Goal: Information Seeking & Learning: Compare options

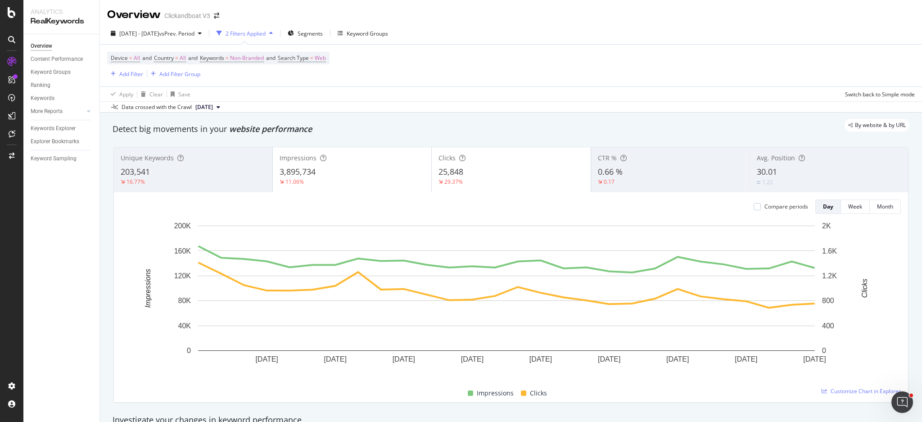
click at [454, 403] on div "Unique Keywords 203,541 16.77% Impressions 3,895,734 11.06% Clicks 25,848 29.37…" at bounding box center [510, 274] width 805 height 270
click at [217, 19] on icon "arrow-right-arrow-left" at bounding box center [216, 16] width 5 height 6
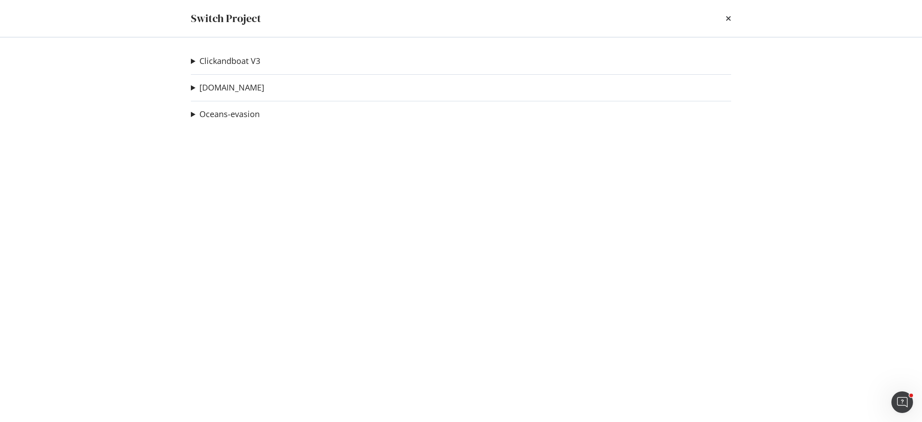
click at [195, 88] on summary "[DOMAIN_NAME]" at bounding box center [227, 88] width 73 height 12
click at [229, 87] on link "[DOMAIN_NAME]" at bounding box center [231, 87] width 65 height 9
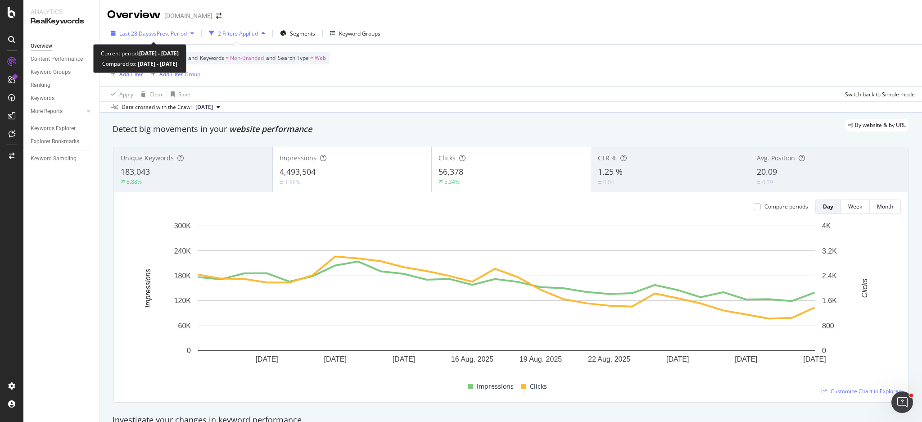
click at [187, 36] on span "vs Prev. Period" at bounding box center [169, 34] width 36 height 8
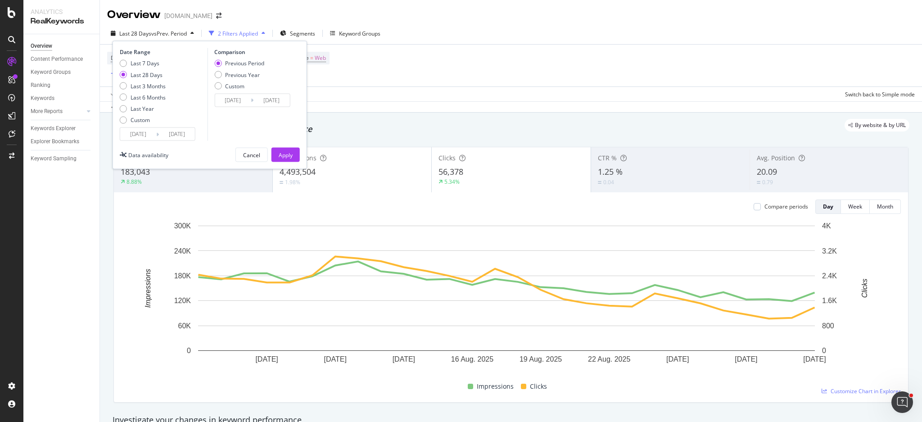
click at [148, 135] on input "[DATE]" at bounding box center [138, 134] width 36 height 13
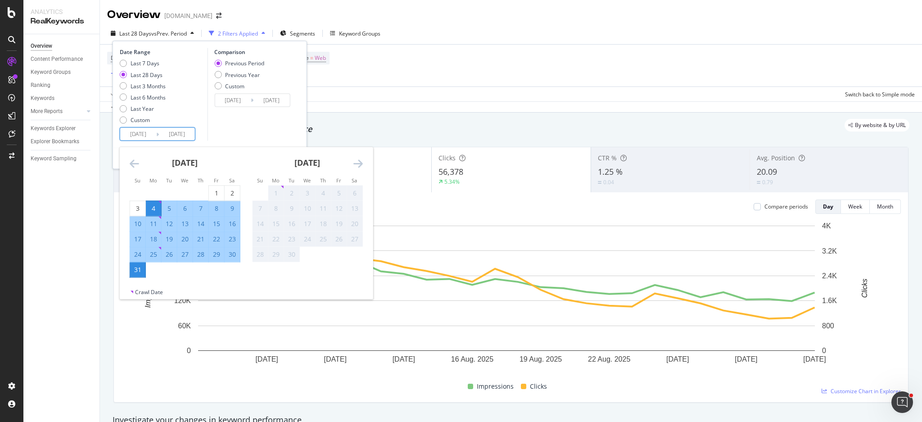
click at [133, 164] on icon "Move backward to switch to the previous month." at bounding box center [134, 163] width 9 height 11
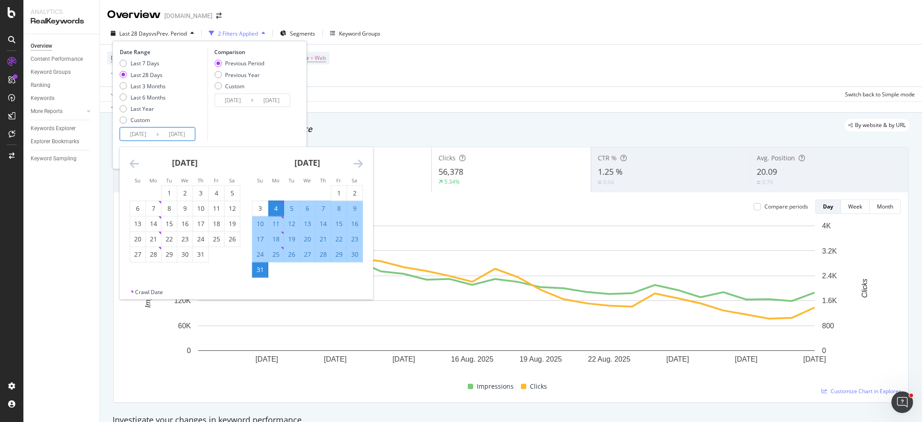
click at [133, 164] on icon "Move backward to switch to the previous month." at bounding box center [134, 163] width 9 height 11
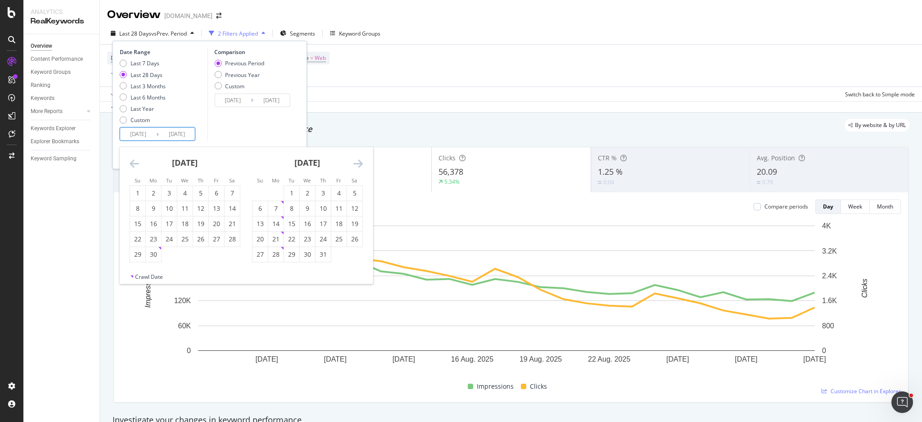
click at [133, 164] on icon "Move backward to switch to the previous month." at bounding box center [134, 163] width 9 height 11
click at [131, 164] on icon "Move backward to switch to the previous month." at bounding box center [134, 163] width 9 height 11
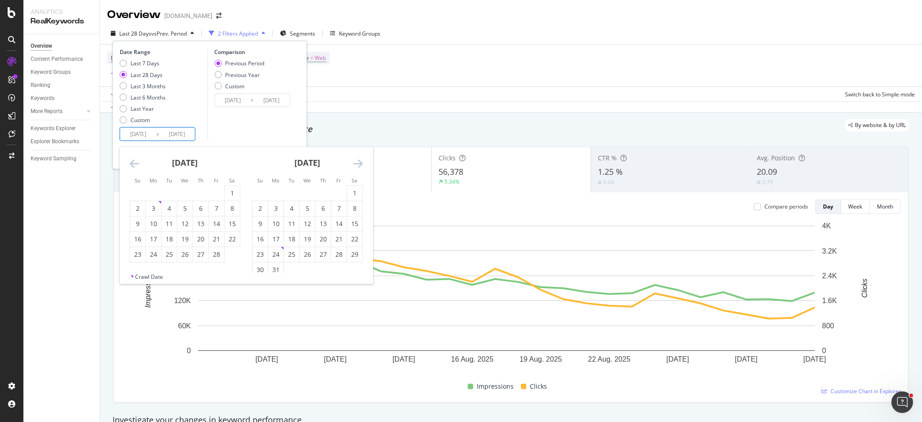
click at [131, 164] on icon "Move backward to switch to the previous month." at bounding box center [134, 163] width 9 height 11
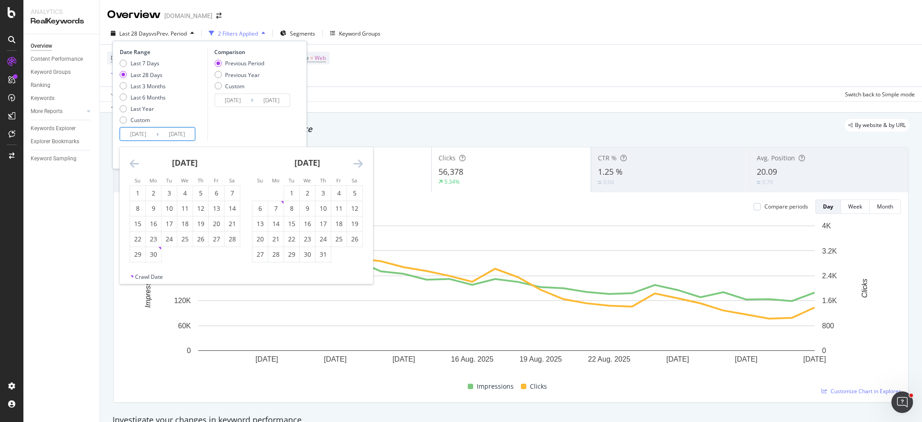
click at [131, 164] on icon "Move backward to switch to the previous month." at bounding box center [134, 163] width 9 height 11
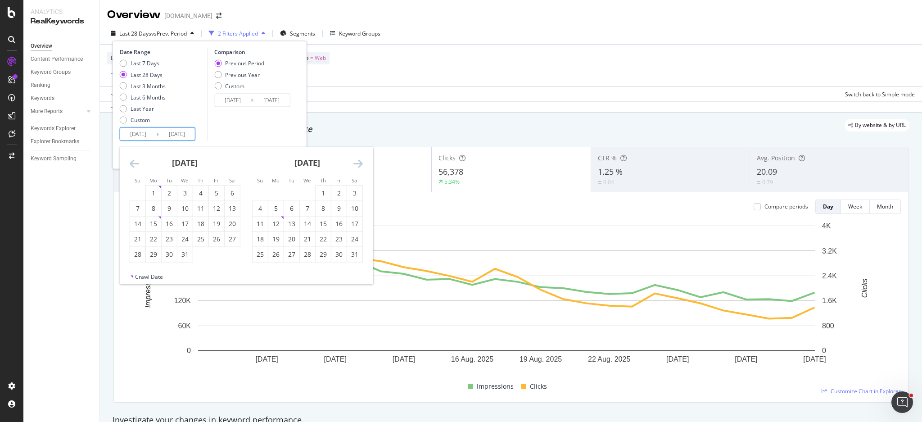
click at [131, 164] on icon "Move backward to switch to the previous month." at bounding box center [134, 163] width 9 height 11
click at [135, 158] on icon "Move backward to switch to the previous month." at bounding box center [134, 163] width 9 height 11
click at [134, 165] on icon "Move backward to switch to the previous month." at bounding box center [134, 163] width 9 height 11
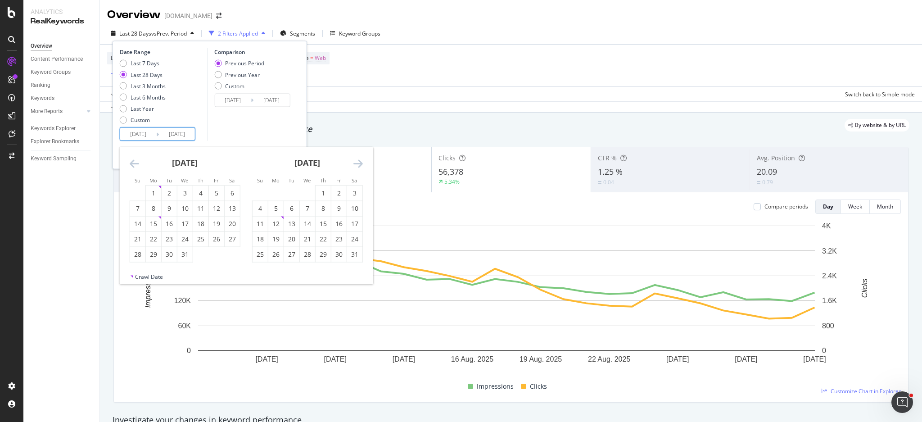
click at [133, 165] on icon "Move backward to switch to the previous month." at bounding box center [134, 163] width 9 height 11
drag, startPoint x: 359, startPoint y: 159, endPoint x: 334, endPoint y: 169, distance: 26.9
click at [359, 159] on icon "Move forward to switch to the next month." at bounding box center [357, 163] width 9 height 11
click at [133, 161] on icon "Move backward to switch to the previous month." at bounding box center [134, 163] width 9 height 11
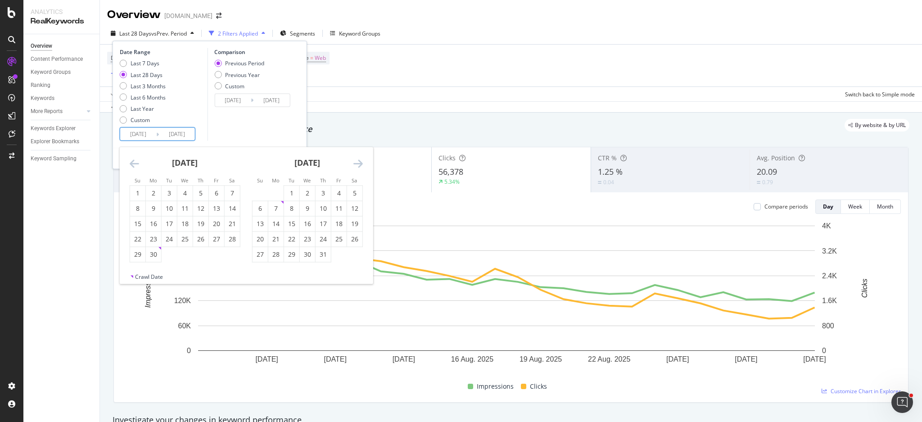
click at [133, 161] on icon "Move backward to switch to the previous month." at bounding box center [134, 163] width 9 height 11
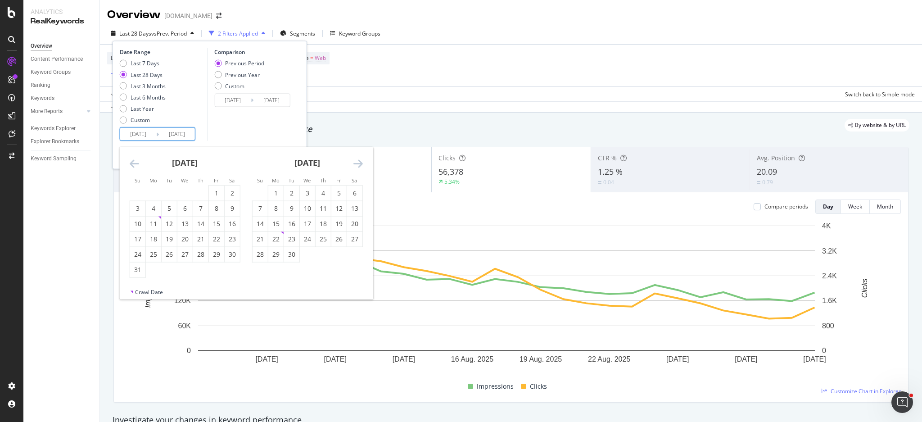
click at [133, 161] on icon "Move backward to switch to the previous month." at bounding box center [134, 163] width 9 height 11
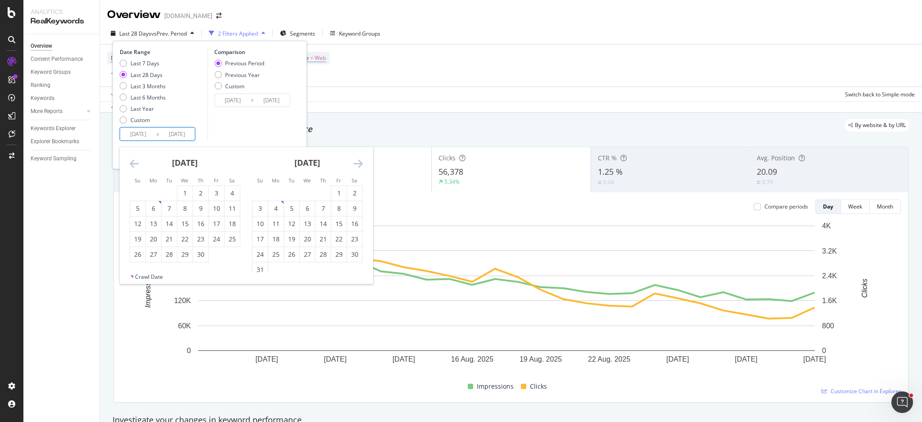
click at [133, 161] on icon "Move backward to switch to the previous month." at bounding box center [134, 163] width 9 height 11
drag, startPoint x: 133, startPoint y: 161, endPoint x: 130, endPoint y: 166, distance: 5.8
click at [133, 163] on icon "Move backward to switch to the previous month." at bounding box center [134, 163] width 9 height 11
click at [130, 170] on div "[DATE]" at bounding box center [185, 166] width 111 height 38
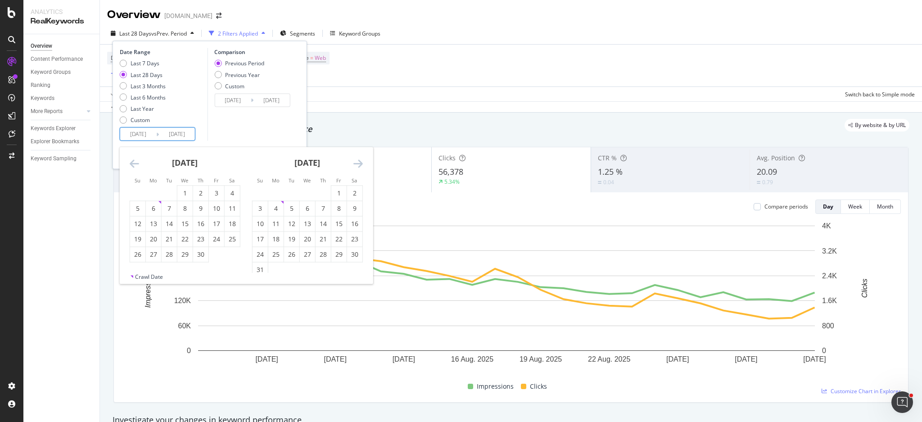
click at [130, 161] on icon "Move backward to switch to the previous month." at bounding box center [134, 163] width 9 height 11
drag, startPoint x: 130, startPoint y: 161, endPoint x: 169, endPoint y: 162, distance: 38.7
click at [130, 160] on icon "Move backward to switch to the previous month." at bounding box center [134, 163] width 9 height 11
click at [360, 166] on icon "Move forward to switch to the next month." at bounding box center [357, 163] width 9 height 11
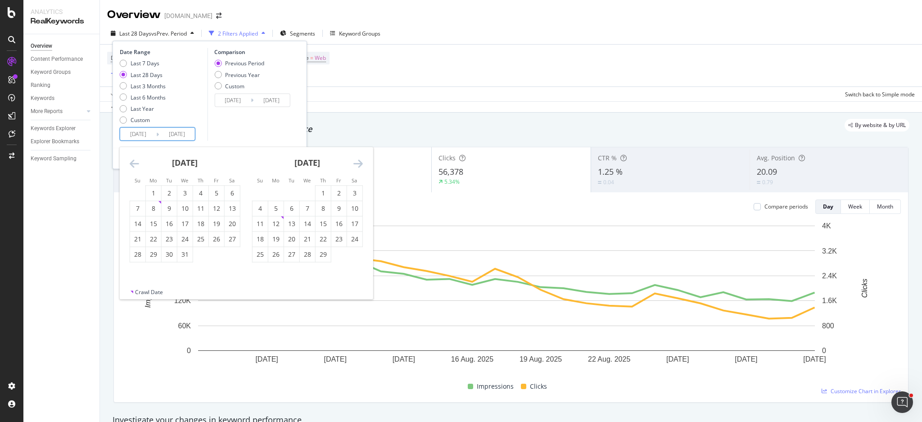
click at [130, 163] on icon "Move backward to switch to the previous month." at bounding box center [134, 163] width 9 height 11
click at [121, 163] on div "[DATE] 1 2 3 4 5 6 7 8 9 10 11 12 13 14 15 16 17 18 19 20 21 22 23 24 25 26 27 …" at bounding box center [246, 217] width 253 height 141
click at [131, 165] on icon "Move backward to switch to the previous month." at bounding box center [134, 163] width 9 height 11
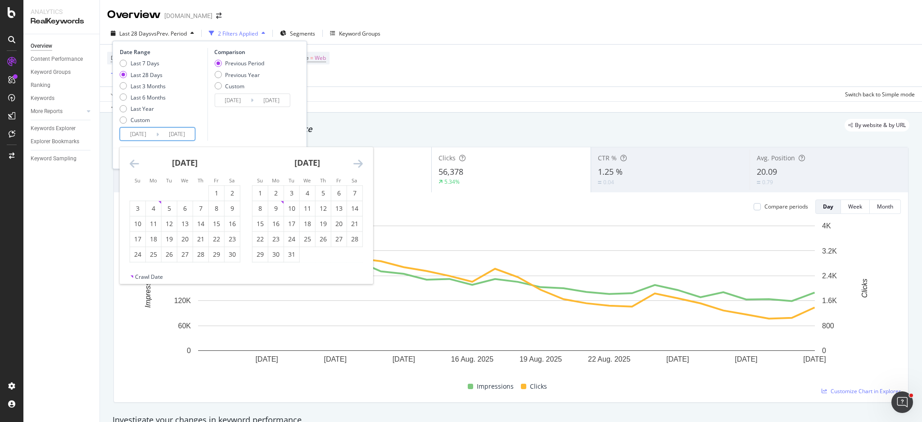
click at [130, 163] on icon "Move backward to switch to the previous month." at bounding box center [134, 163] width 9 height 11
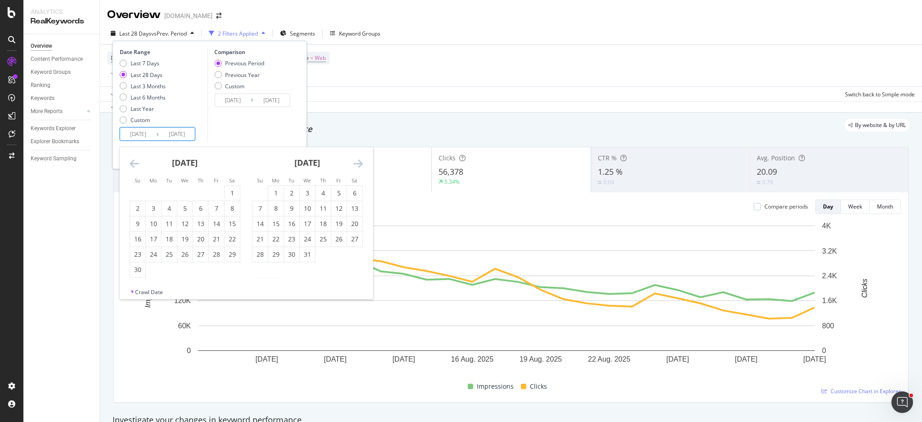
click at [126, 163] on div "[DATE] 1 2 3 4 5 6 7 8 9 10 11 12 13 14 15 16 17 18 19 20 21 22 23 24 25 26 27 …" at bounding box center [185, 212] width 122 height 130
click at [134, 158] on icon "Move backward to switch to the previous month." at bounding box center [134, 163] width 9 height 11
click at [178, 192] on div "1" at bounding box center [184, 193] width 15 height 9
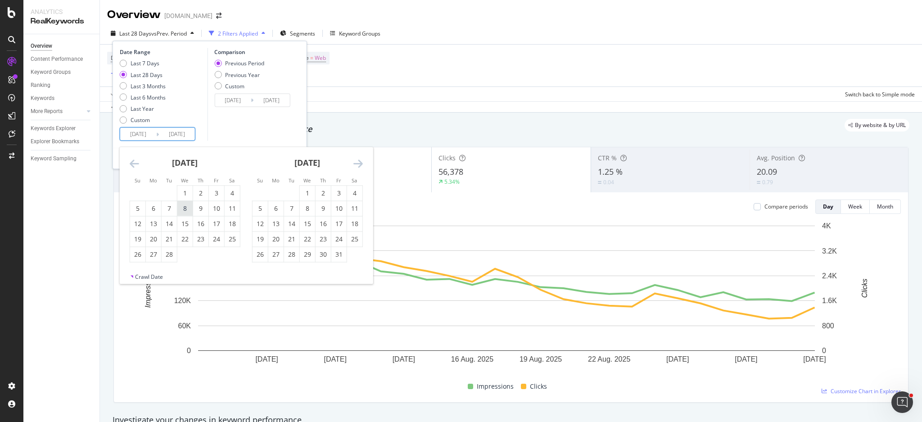
type input "[DATE]"
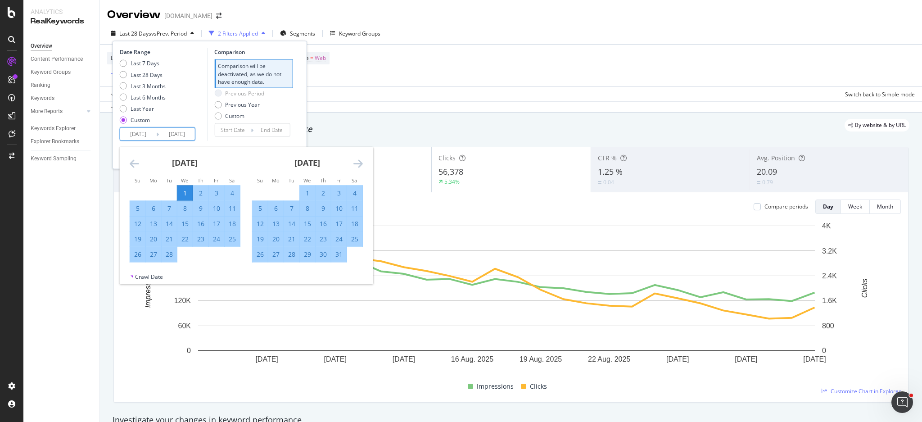
click at [136, 164] on icon "Move backward to switch to the previous month." at bounding box center [134, 163] width 9 height 11
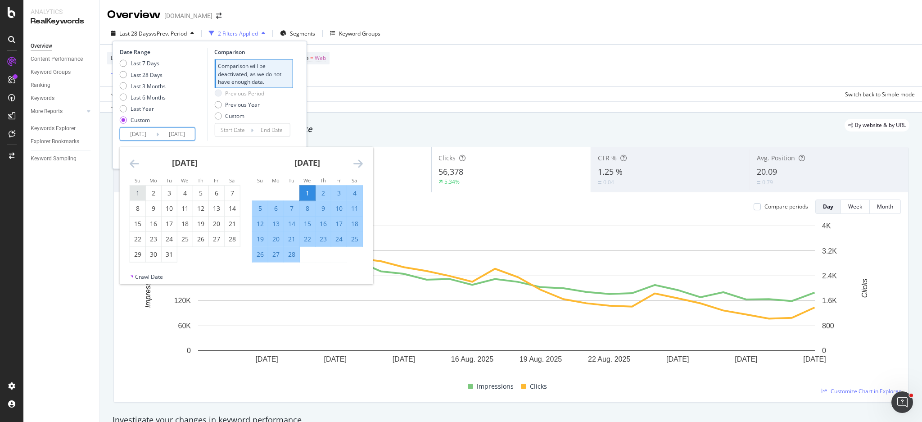
click at [138, 192] on div "1" at bounding box center [137, 193] width 15 height 9
type input "[DATE]"
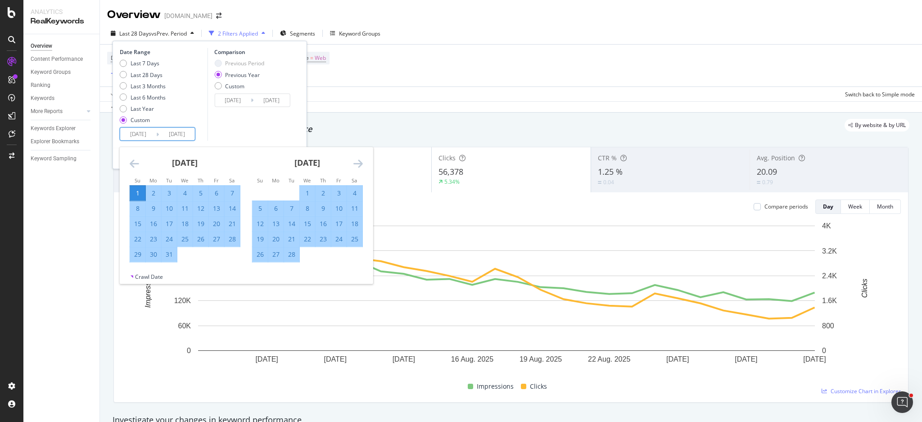
click at [173, 255] on div "31" at bounding box center [169, 254] width 15 height 9
type input "[DATE]"
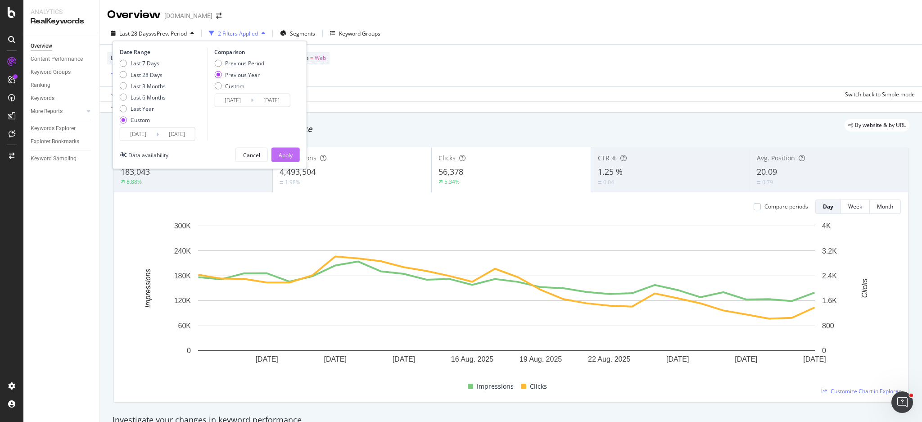
click at [286, 152] on div "Apply" at bounding box center [286, 155] width 14 height 8
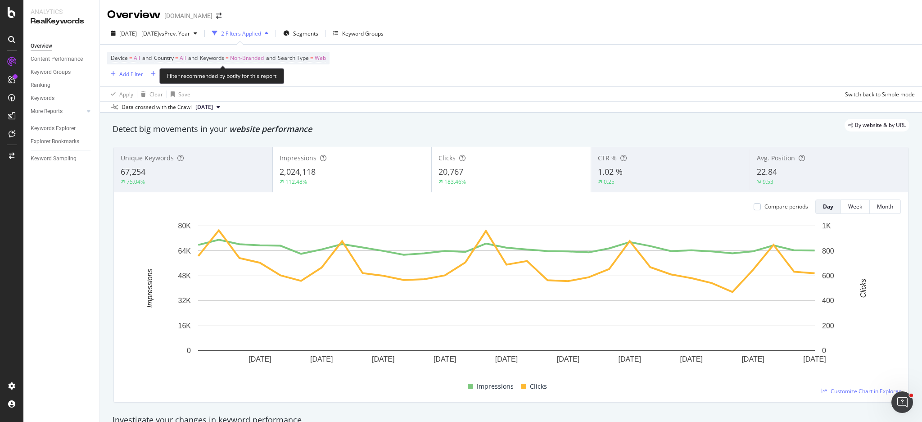
click at [255, 58] on span "Non-Branded" at bounding box center [247, 58] width 34 height 13
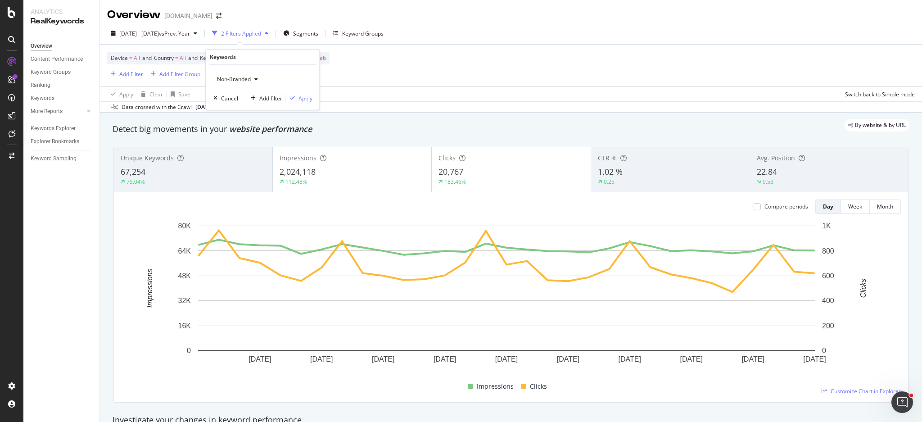
click at [251, 79] on div "button" at bounding box center [256, 78] width 11 height 5
click at [243, 146] on span "All" at bounding box center [267, 149] width 92 height 8
click at [298, 100] on div "Apply" at bounding box center [305, 98] width 14 height 8
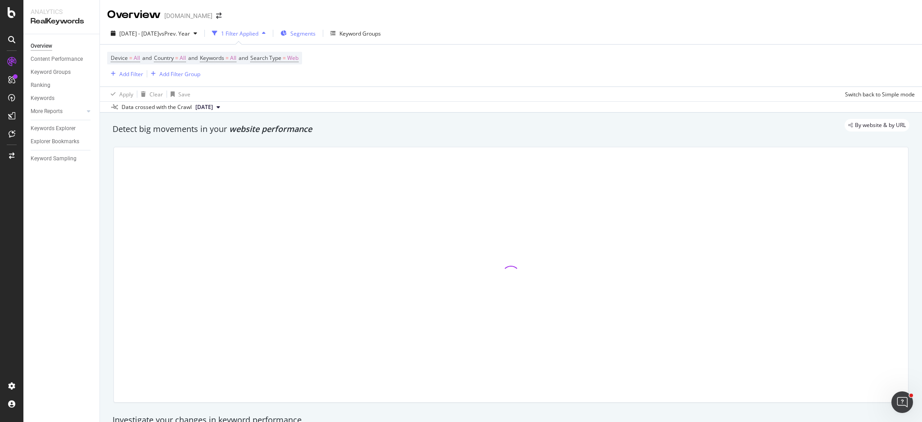
click at [315, 31] on span "Segments" at bounding box center [302, 34] width 25 height 8
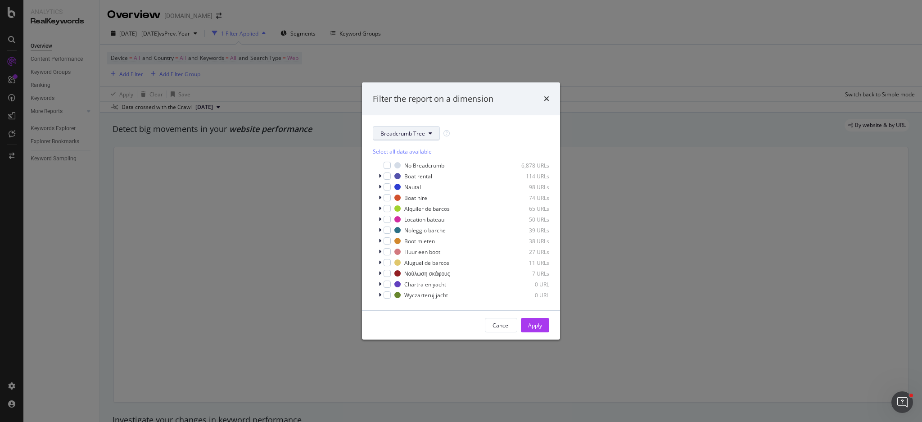
click at [407, 139] on button "Breadcrumb Tree" at bounding box center [406, 133] width 67 height 14
click at [405, 179] on span "lang" at bounding box center [409, 182] width 58 height 8
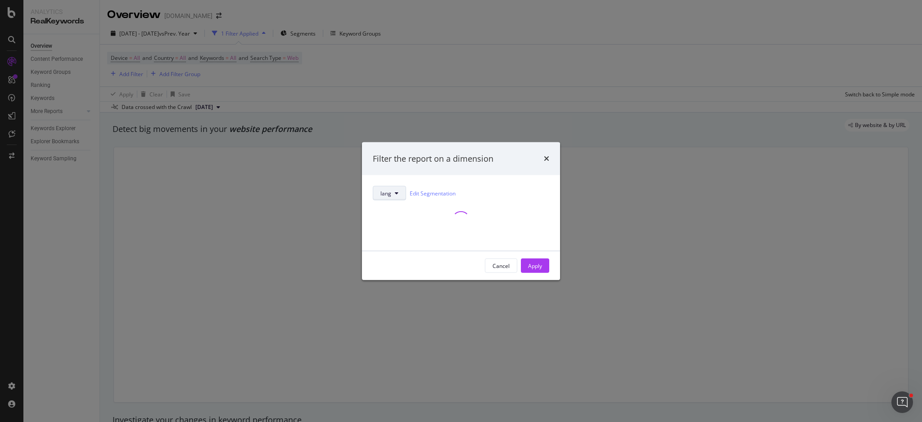
click at [397, 188] on button "lang" at bounding box center [389, 193] width 33 height 14
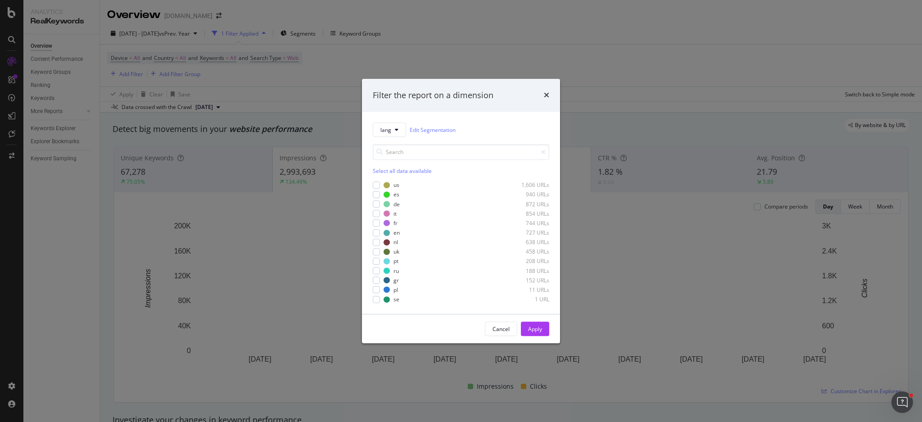
click at [502, 125] on div "lang Edit Segmentation" at bounding box center [461, 129] width 176 height 14
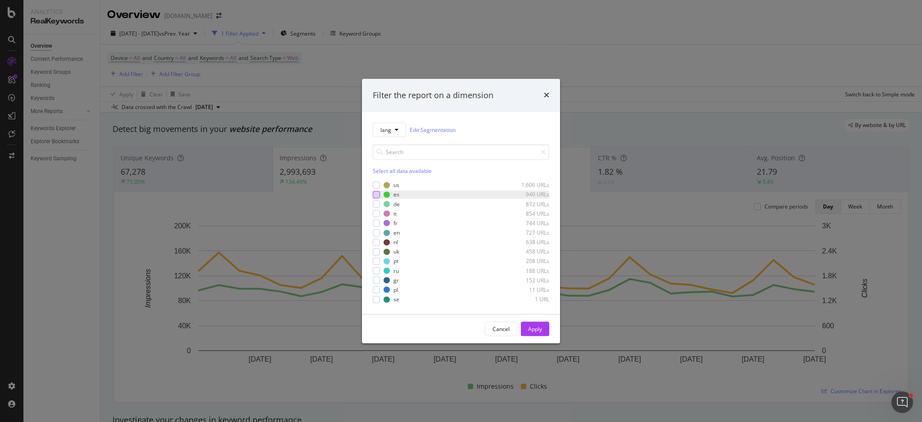
click at [376, 192] on div "modal" at bounding box center [376, 194] width 7 height 7
click at [531, 325] on div "Apply" at bounding box center [535, 329] width 14 height 8
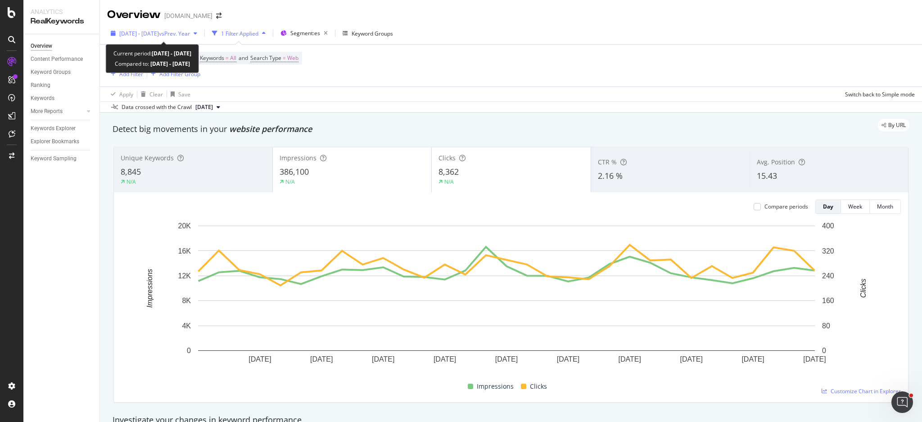
click at [159, 33] on span "[DATE] - [DATE]" at bounding box center [139, 34] width 40 height 8
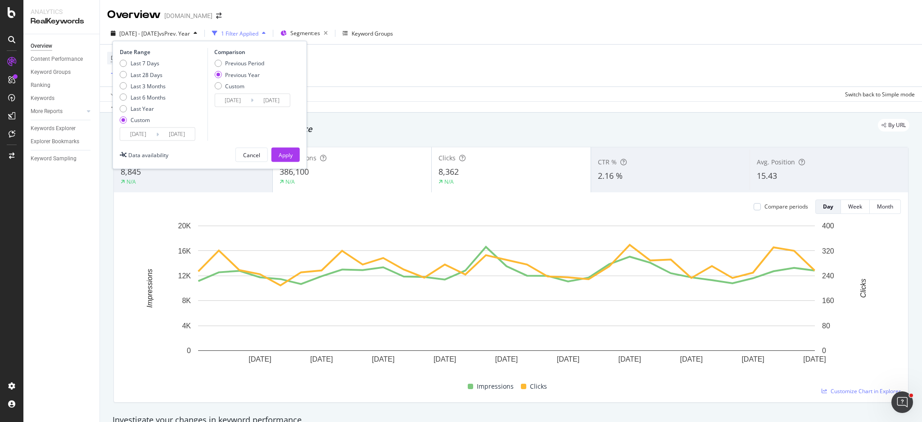
click at [360, 59] on div "Device = All and Country = All and Keywords = All and Search Type = Web Add Fil…" at bounding box center [510, 66] width 807 height 42
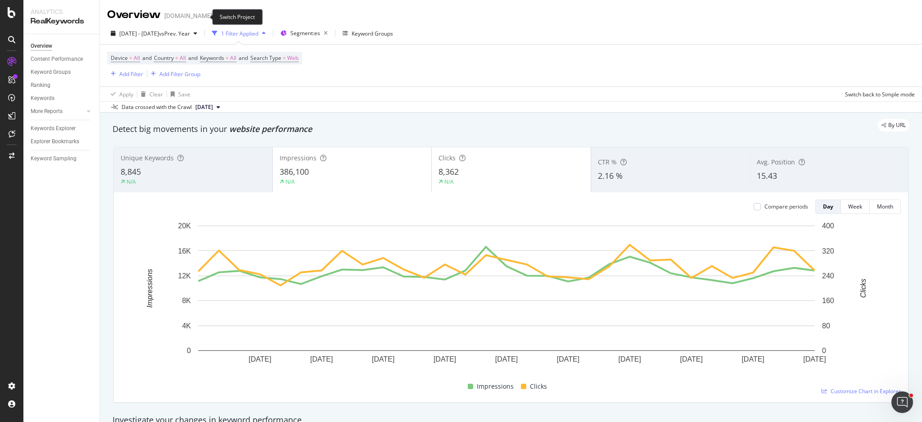
click at [216, 18] on icon "arrow-right-arrow-left" at bounding box center [218, 16] width 5 height 6
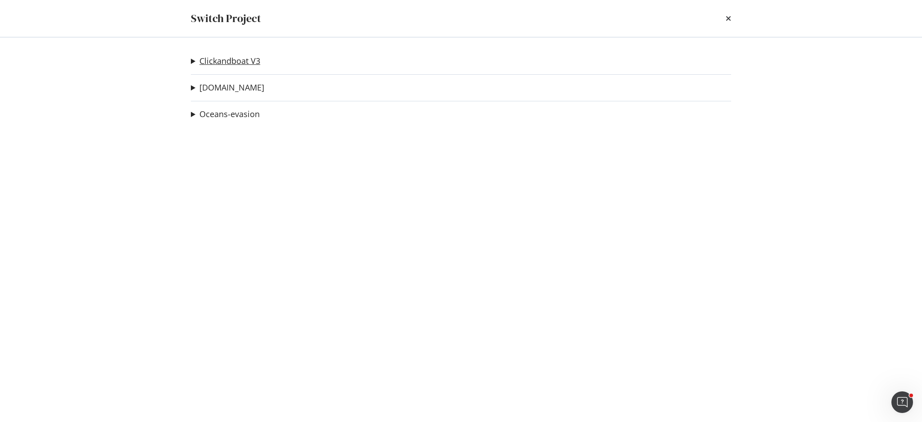
click at [213, 64] on link "Clickandboat V3" at bounding box center [229, 60] width 61 height 9
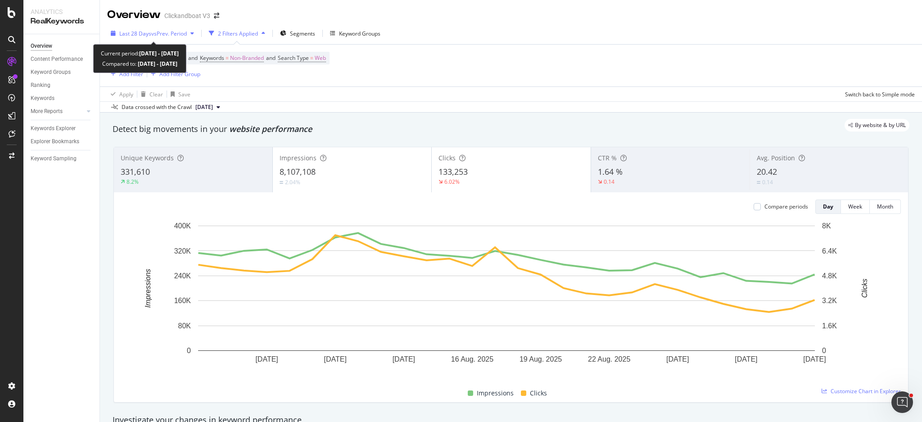
click at [170, 35] on span "vs Prev. Period" at bounding box center [169, 34] width 36 height 8
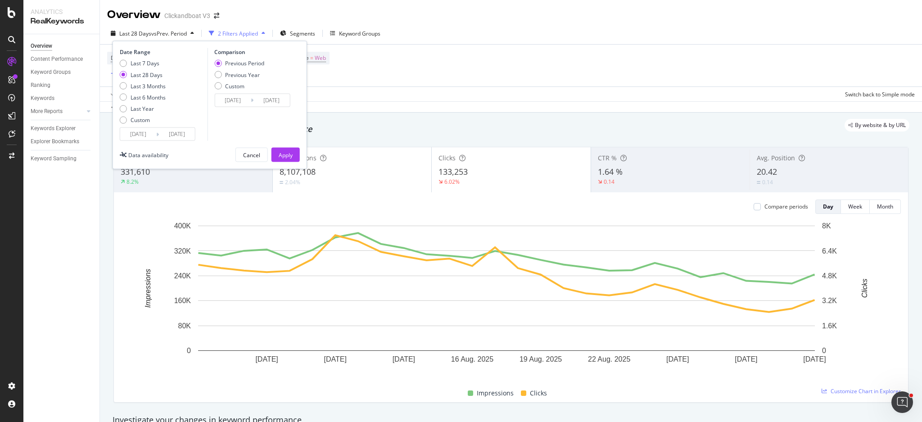
click at [141, 136] on input "[DATE]" at bounding box center [138, 134] width 36 height 13
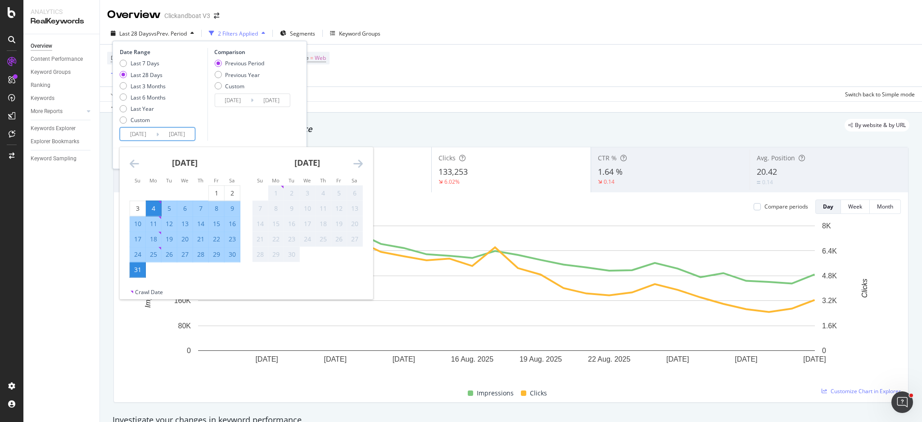
click at [130, 166] on icon "Move backward to switch to the previous month." at bounding box center [134, 163] width 9 height 11
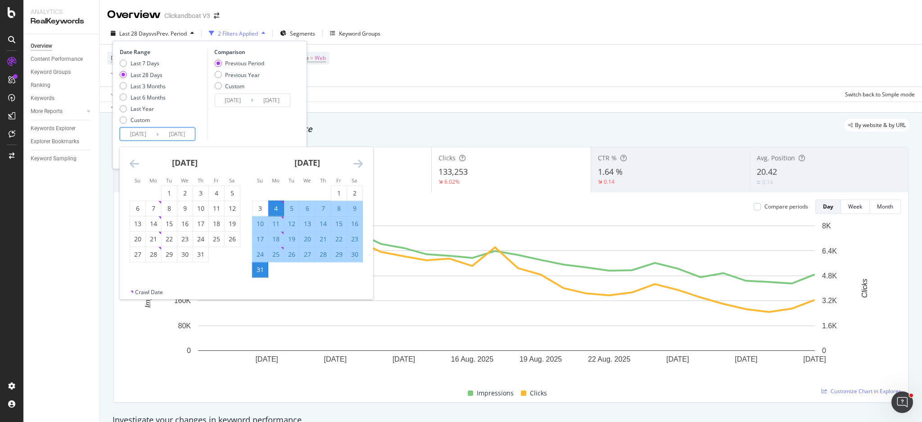
click at [130, 166] on icon "Move backward to switch to the previous month." at bounding box center [134, 163] width 9 height 11
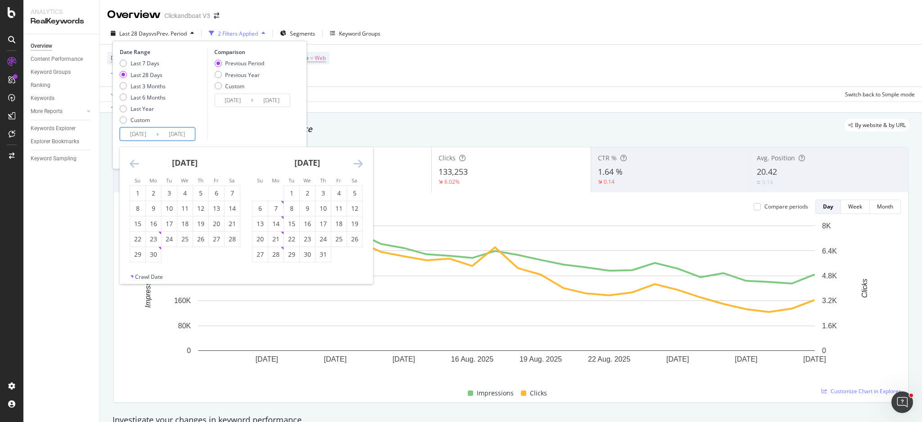
click at [130, 166] on icon "Move backward to switch to the previous month." at bounding box center [134, 163] width 9 height 11
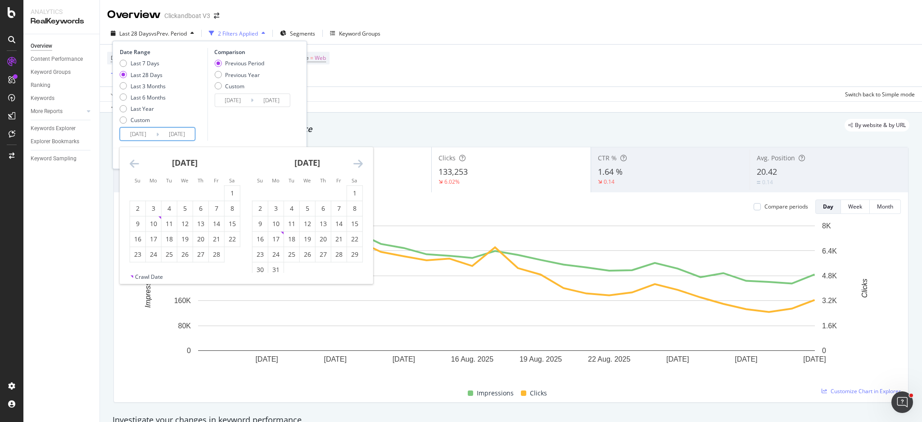
click at [130, 166] on icon "Move backward to switch to the previous month." at bounding box center [134, 163] width 9 height 11
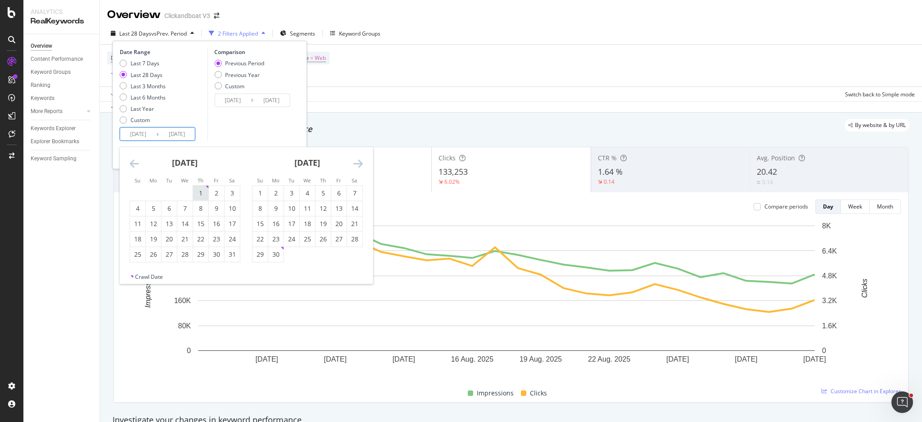
click at [198, 193] on div "1" at bounding box center [200, 193] width 15 height 9
type input "[DATE]"
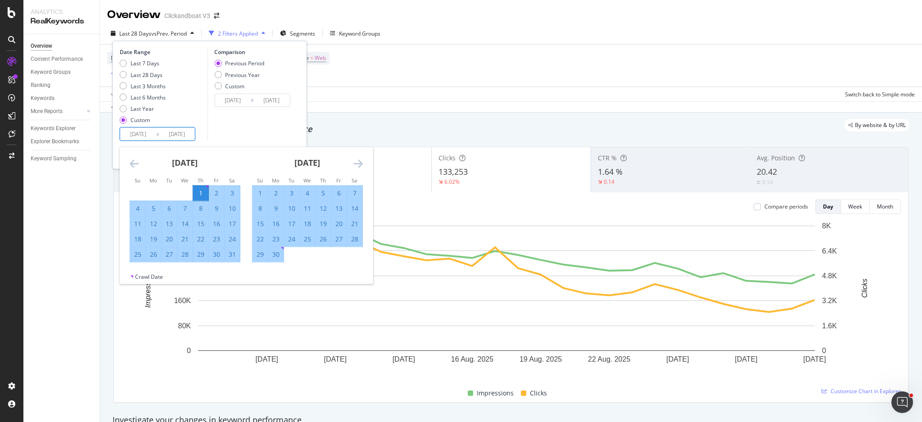
click at [230, 258] on div "31" at bounding box center [232, 254] width 15 height 9
type input "[DATE]"
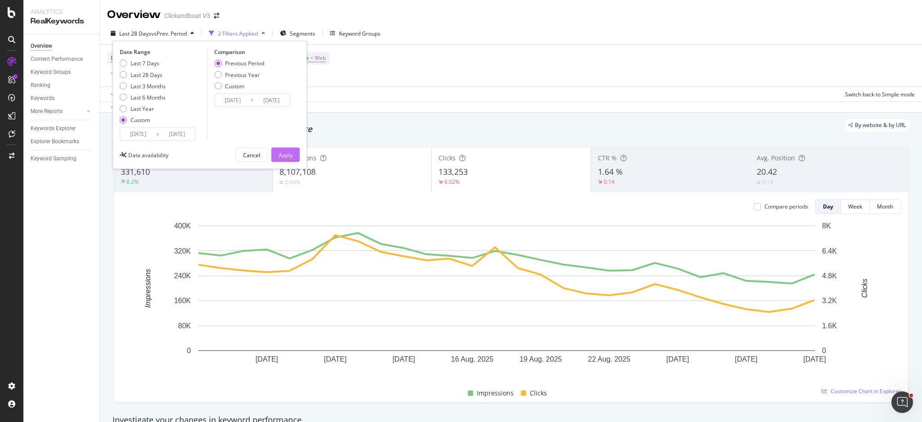
click at [289, 161] on div "Apply" at bounding box center [286, 154] width 14 height 13
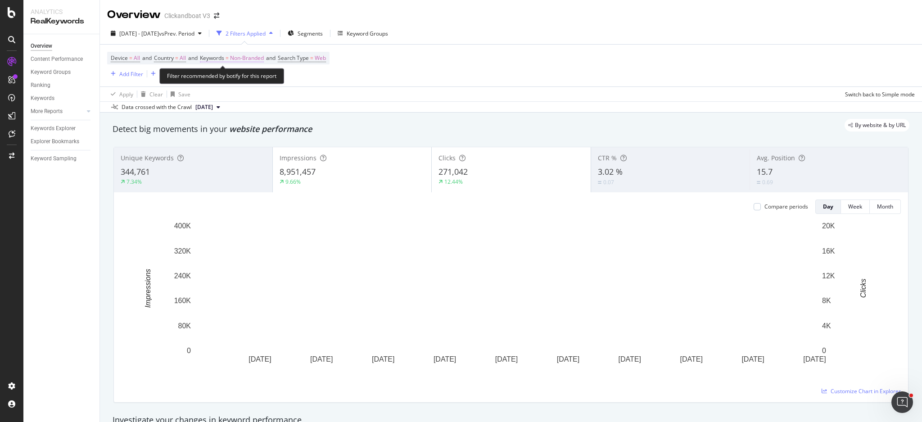
click at [255, 57] on span "Non-Branded" at bounding box center [247, 58] width 34 height 13
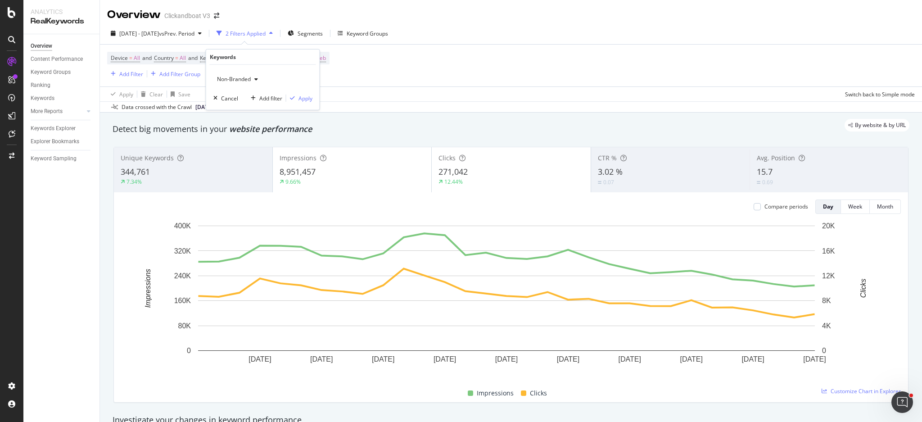
click at [236, 80] on span "Non-Branded" at bounding box center [231, 79] width 37 height 8
click at [254, 144] on div "Non-Branded Branded Anonymized queries Non-Branded & Anonymized queries All" at bounding box center [267, 121] width 106 height 69
click at [254, 144] on div "All" at bounding box center [267, 149] width 106 height 13
click at [310, 94] on div "Apply" at bounding box center [305, 98] width 14 height 8
click at [307, 100] on div "Apply Clear Save Switch back to Simple mode" at bounding box center [511, 93] width 822 height 15
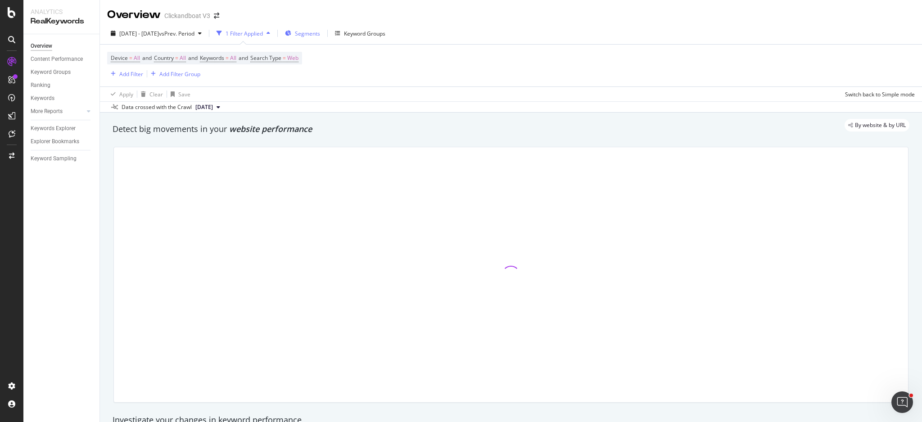
click at [320, 38] on div "Segments" at bounding box center [302, 33] width 35 height 13
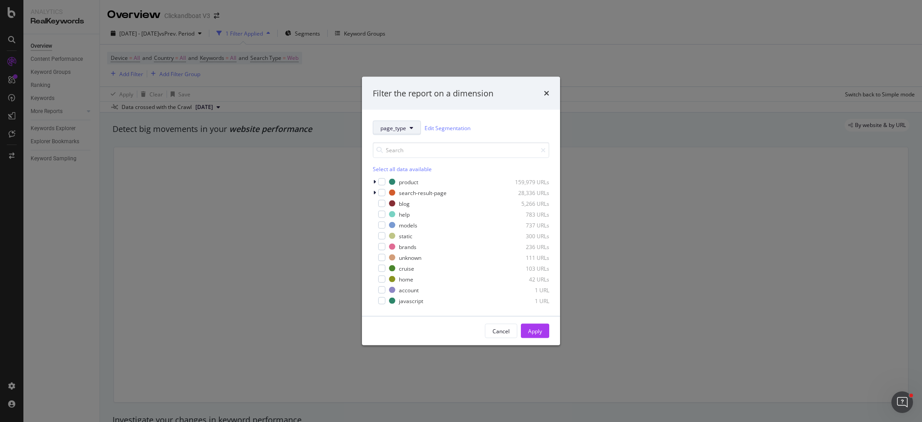
click at [399, 121] on button "page_type" at bounding box center [397, 128] width 48 height 14
click at [399, 175] on span "lang" at bounding box center [409, 176] width 58 height 8
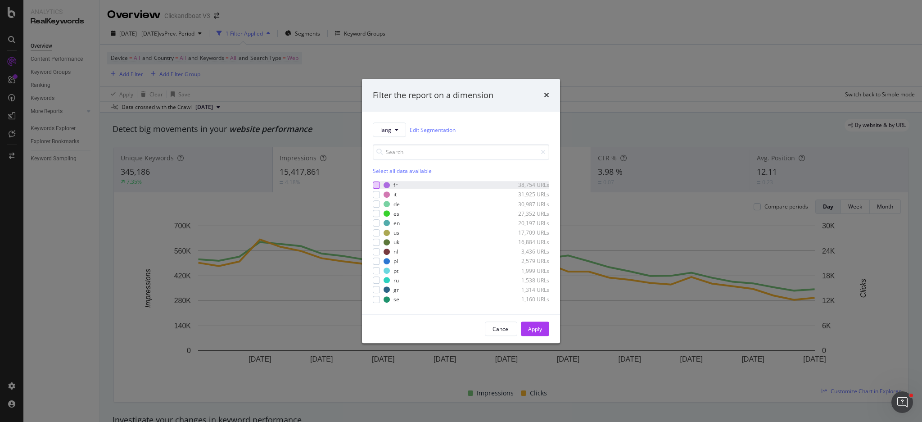
click at [377, 184] on div "modal" at bounding box center [376, 184] width 7 height 7
click at [537, 331] on div "Apply" at bounding box center [535, 329] width 14 height 8
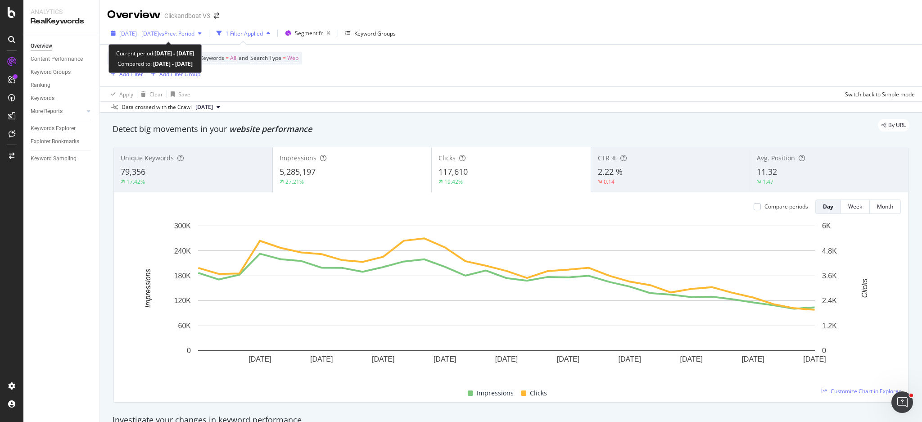
click at [194, 36] on span "vs Prev. Period" at bounding box center [177, 34] width 36 height 8
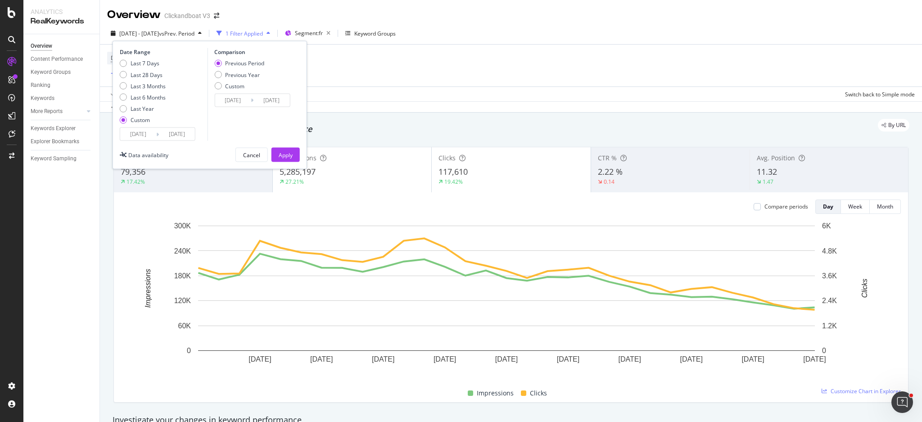
click at [144, 132] on input "[DATE]" at bounding box center [138, 134] width 36 height 13
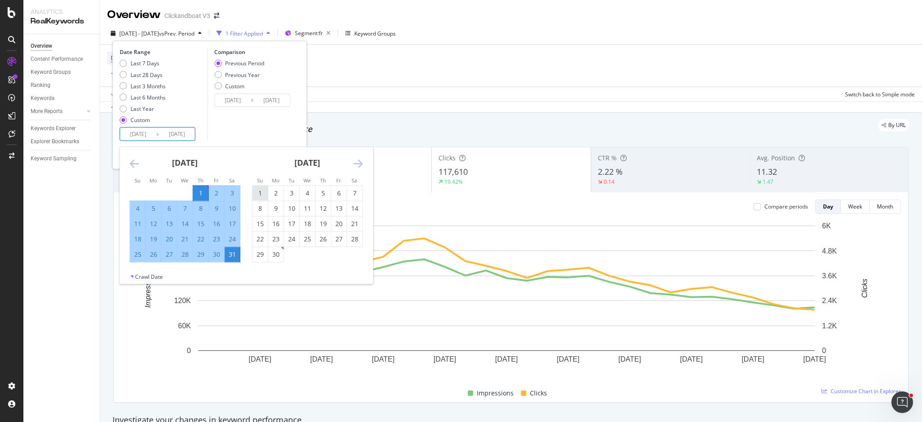
click at [258, 198] on div "1" at bounding box center [259, 193] width 15 height 15
type input "[DATE]"
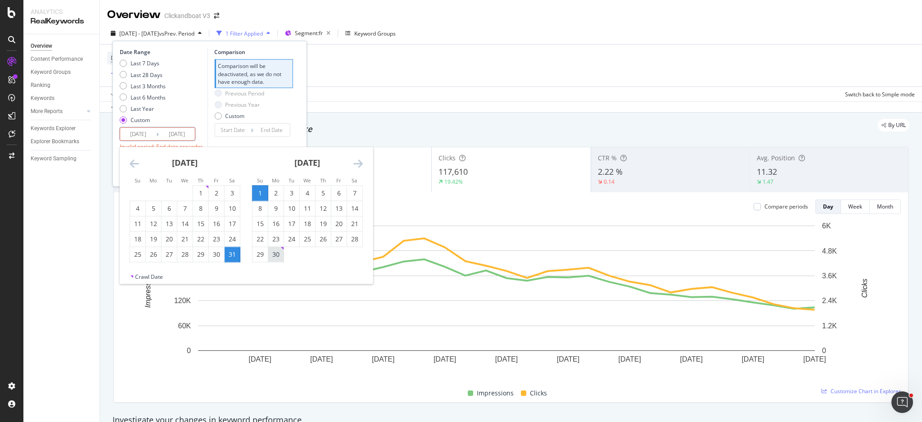
click at [278, 255] on div "30" at bounding box center [275, 254] width 15 height 9
type input "[DATE]"
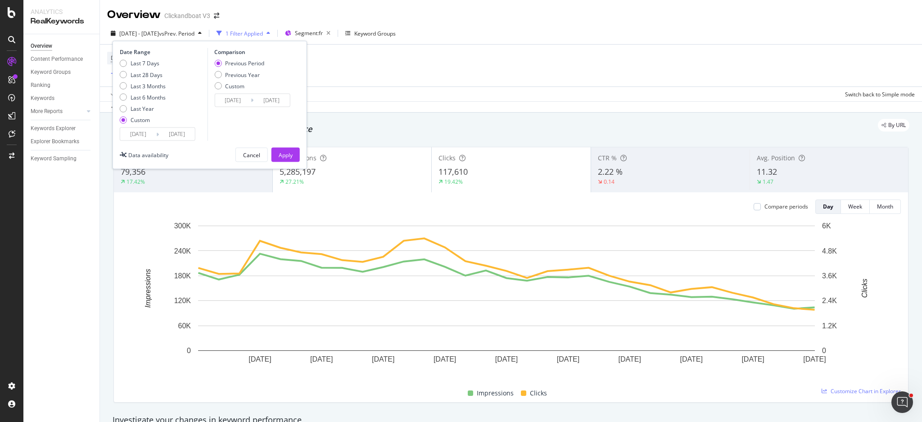
click at [186, 132] on input "[DATE]" at bounding box center [177, 134] width 36 height 13
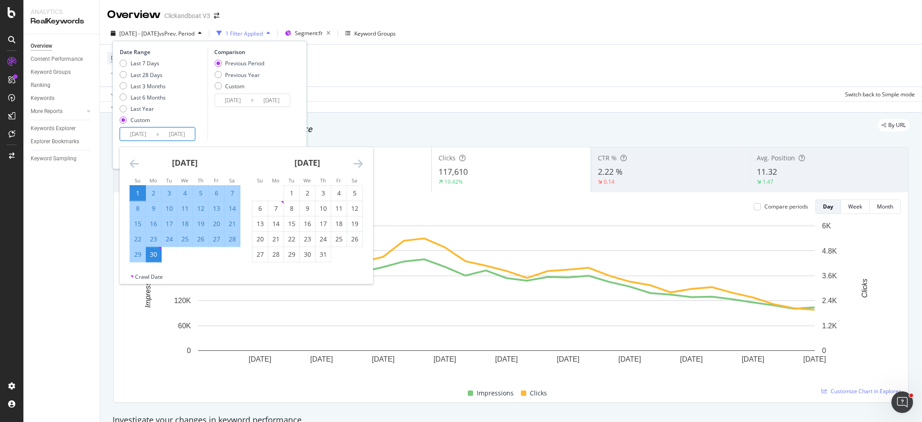
click at [359, 169] on div "[DATE]" at bounding box center [307, 166] width 111 height 38
click at [359, 166] on icon "Move forward to switch to the next month." at bounding box center [357, 163] width 9 height 11
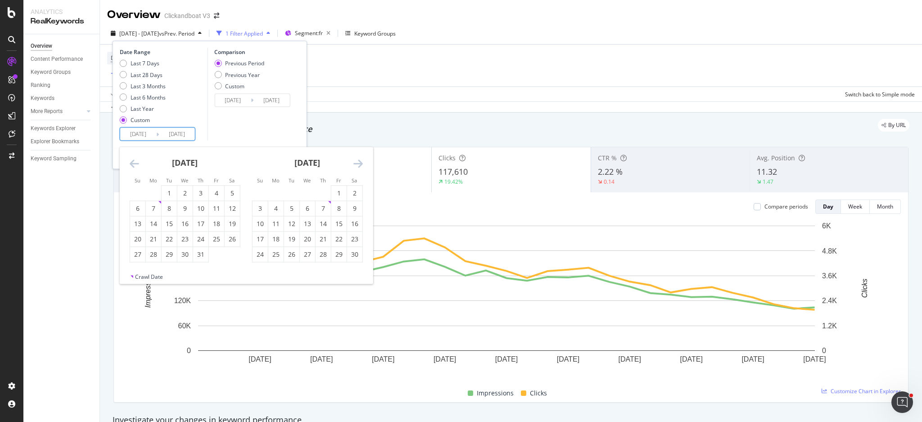
click at [359, 166] on icon "Move forward to switch to the next month." at bounding box center [357, 163] width 9 height 11
click at [145, 139] on input "[DATE]" at bounding box center [138, 134] width 36 height 13
click at [137, 138] on input "[DATE]" at bounding box center [138, 134] width 36 height 13
click at [135, 165] on icon "Move backward to switch to the previous month." at bounding box center [134, 163] width 9 height 11
click at [132, 165] on icon "Move backward to switch to the previous month." at bounding box center [134, 163] width 9 height 11
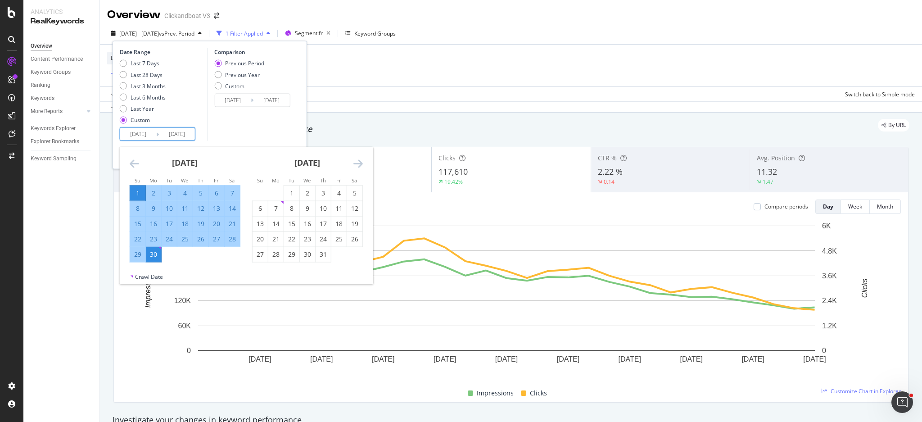
click at [132, 165] on icon "Move backward to switch to the previous month." at bounding box center [134, 163] width 9 height 11
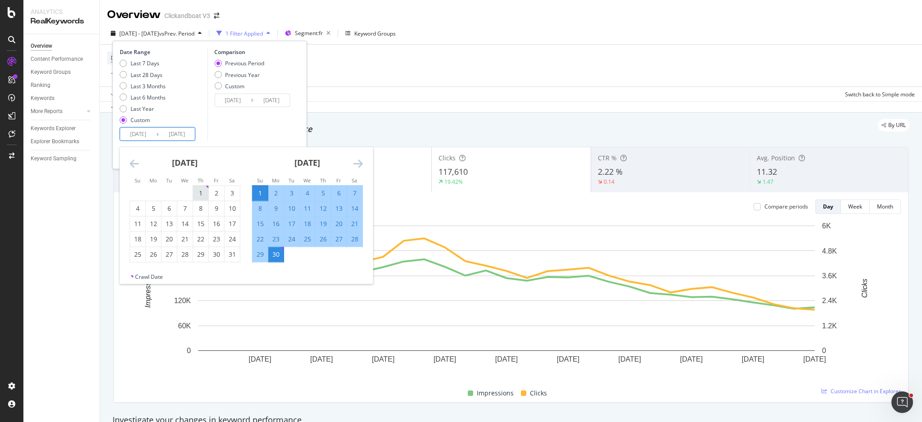
click at [201, 191] on div "1" at bounding box center [200, 193] width 15 height 9
type input "[DATE]"
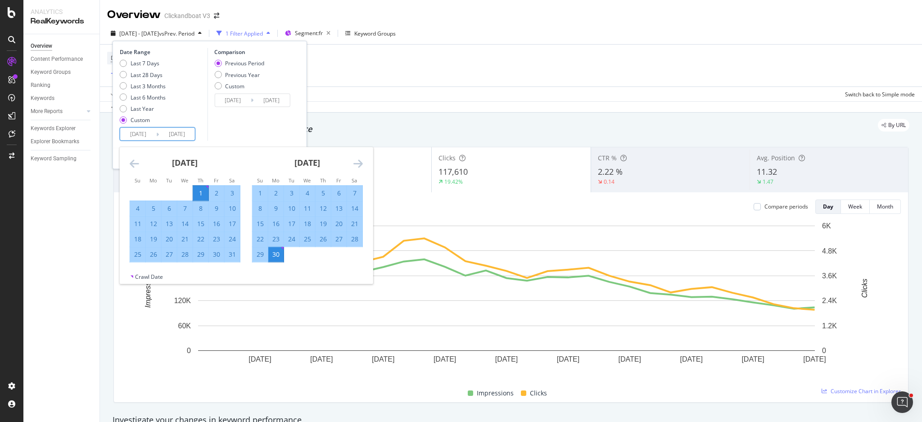
click at [358, 169] on div "Move forward to switch to the next month." at bounding box center [357, 163] width 9 height 11
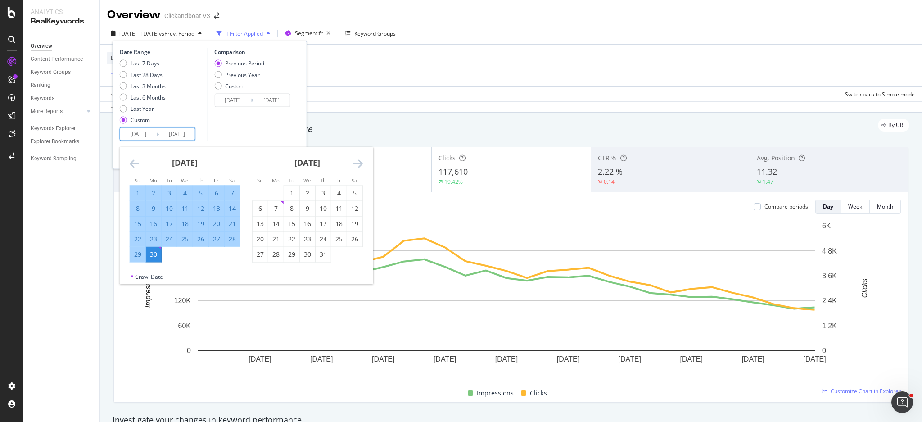
click at [360, 164] on icon "Move forward to switch to the next month." at bounding box center [357, 163] width 9 height 11
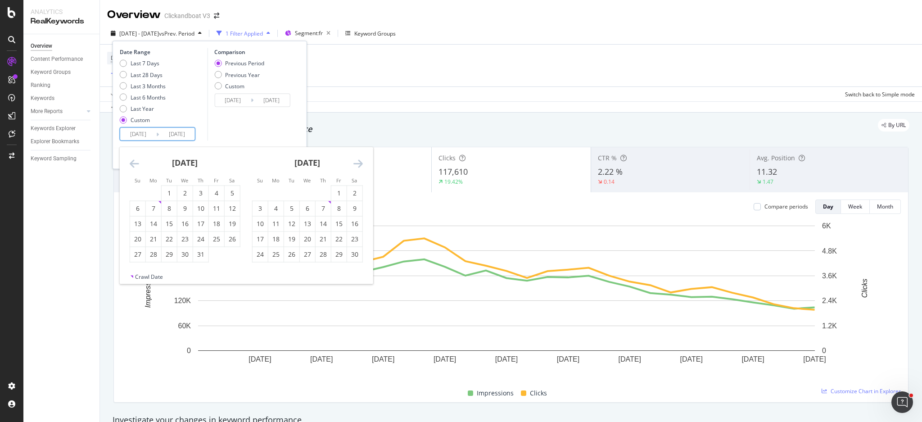
click at [142, 141] on div "Date Range Last 7 Days Last 28 Days Last 3 Months Last 6 Months Last Year Custo…" at bounding box center [209, 105] width 194 height 128
click at [140, 137] on input "[DATE]" at bounding box center [138, 134] width 36 height 13
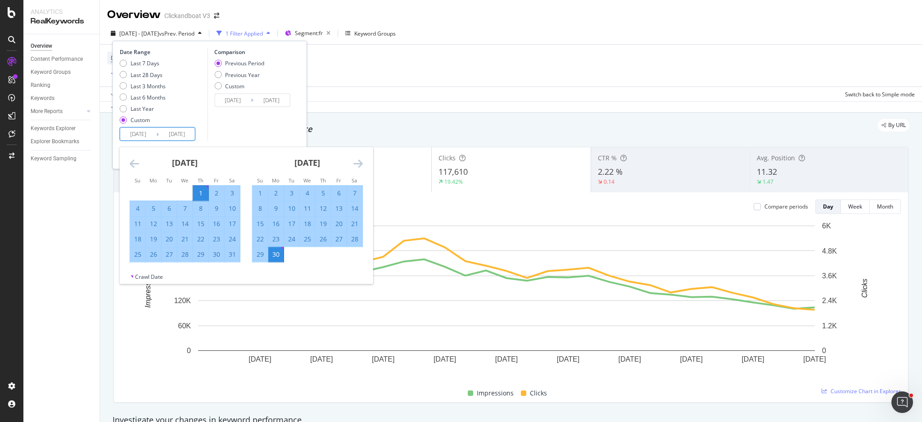
click at [263, 192] on div "1" at bounding box center [259, 193] width 15 height 9
type input "[DATE]"
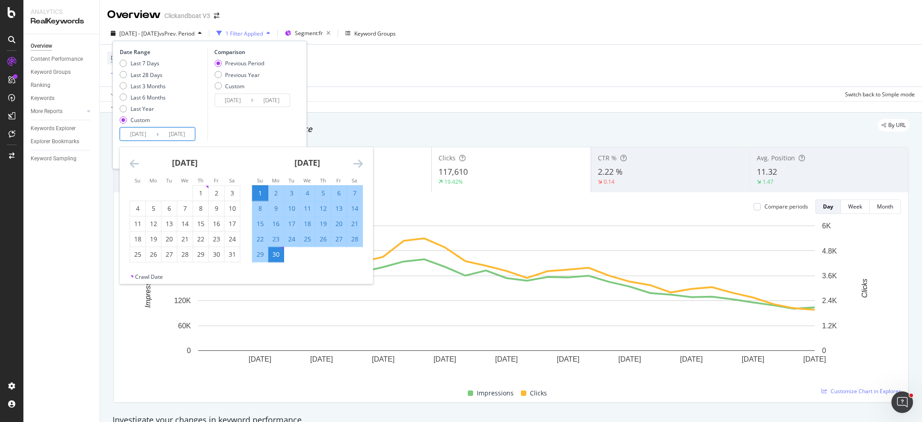
click at [189, 135] on input "[DATE]" at bounding box center [177, 134] width 36 height 13
click at [361, 160] on icon "Move forward to switch to the next month." at bounding box center [357, 163] width 9 height 11
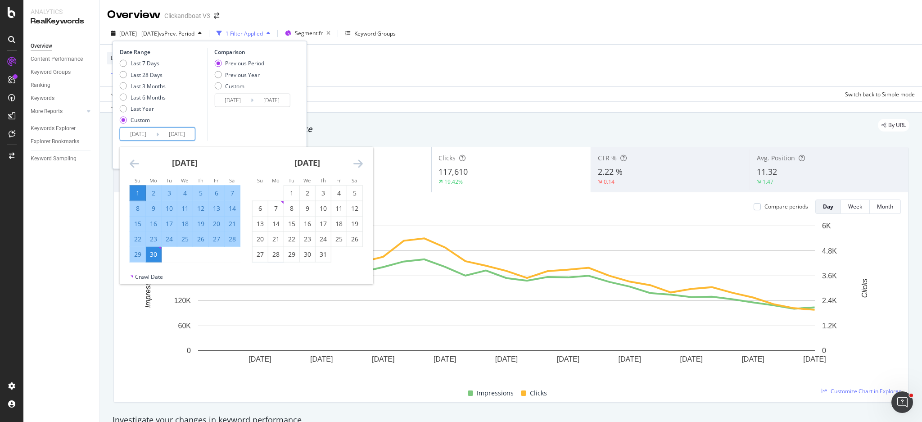
click at [361, 162] on icon "Move forward to switch to the next month." at bounding box center [357, 163] width 9 height 11
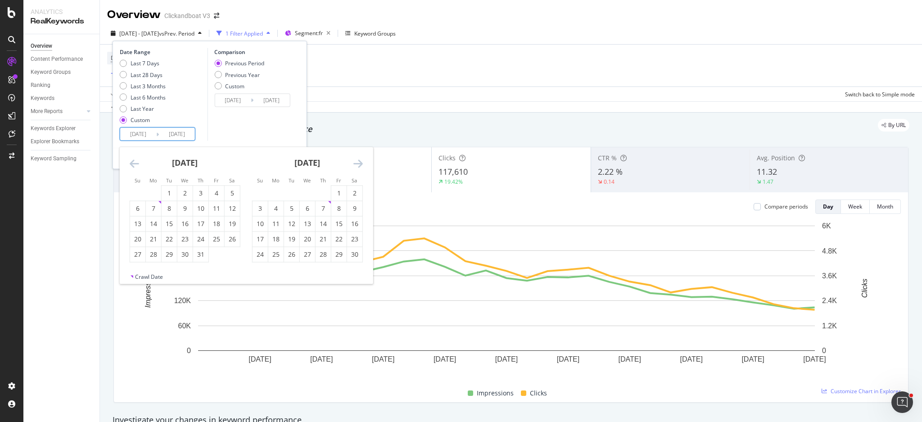
click at [358, 162] on icon "Move forward to switch to the next month." at bounding box center [357, 163] width 9 height 11
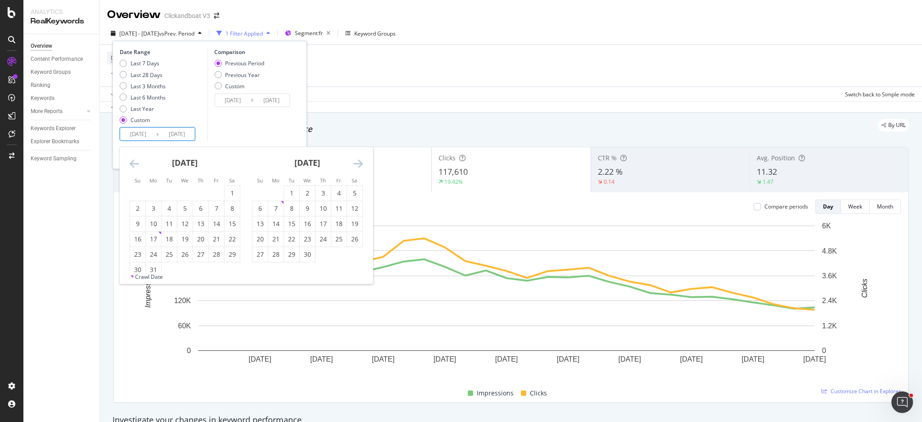
click at [358, 162] on icon "Move forward to switch to the next month." at bounding box center [357, 163] width 9 height 11
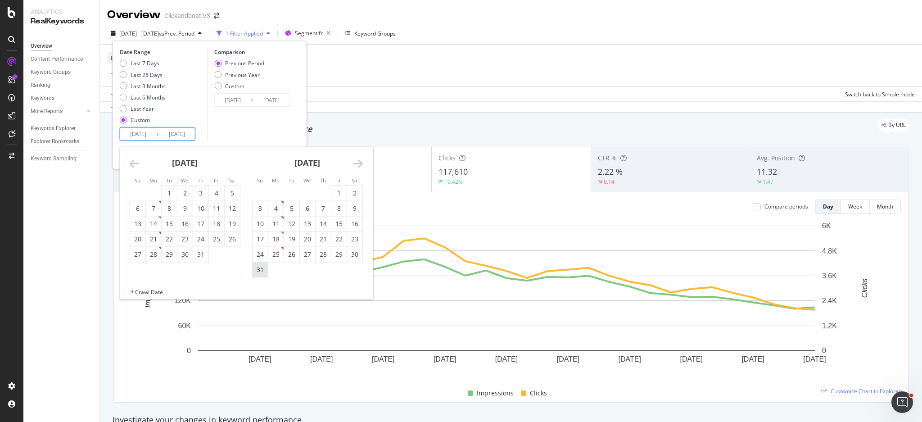
click at [261, 273] on div "31" at bounding box center [259, 269] width 15 height 9
type input "[DATE]"
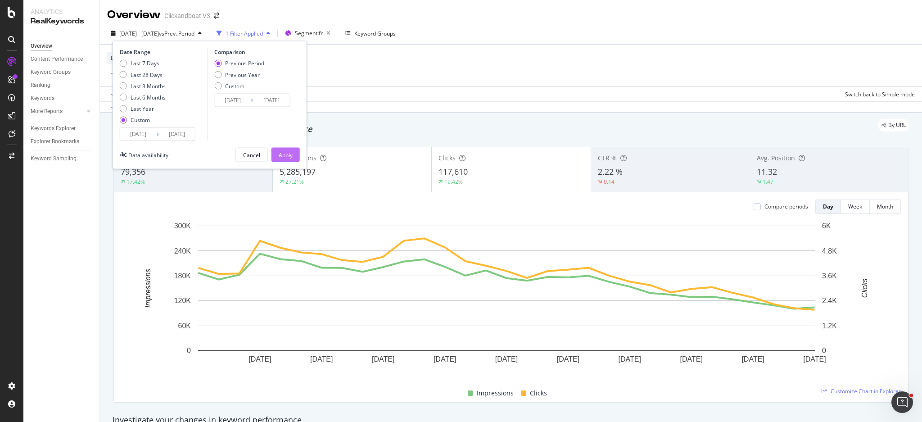
click at [293, 151] on button "Apply" at bounding box center [285, 155] width 28 height 14
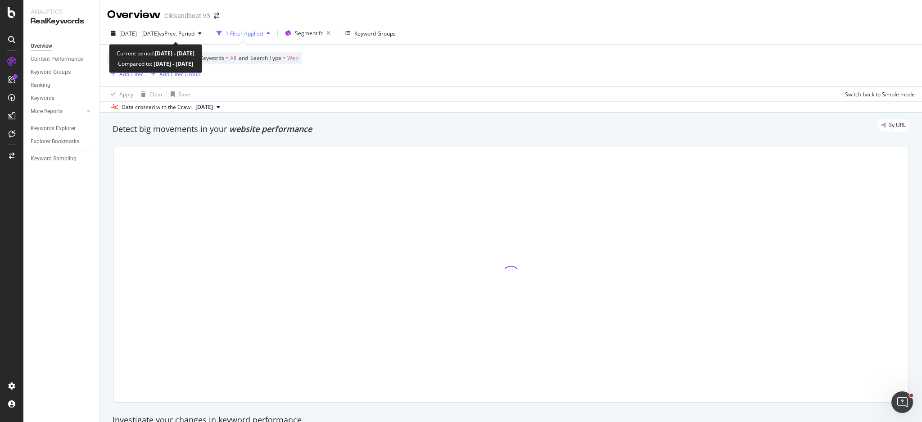
click at [151, 36] on span "[DATE] - [DATE]" at bounding box center [139, 34] width 40 height 8
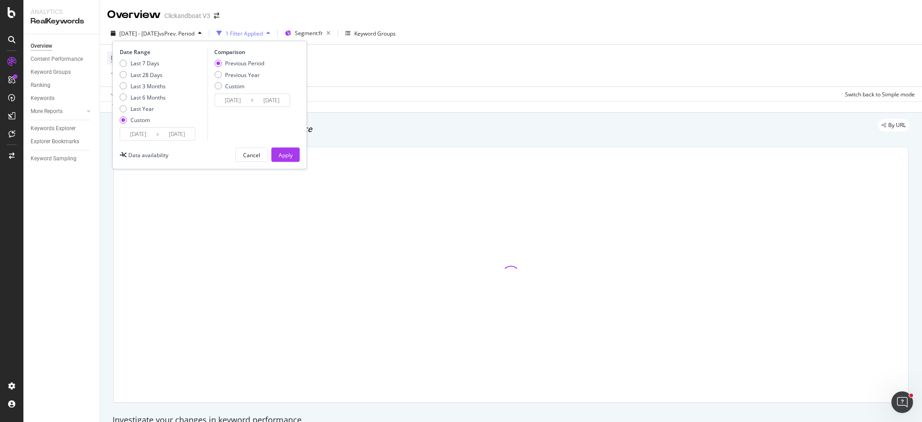
click at [140, 41] on div "Date Range Last 7 Days Last 28 Days Last 3 Months Last 6 Months Last Year Custo…" at bounding box center [209, 105] width 194 height 128
click at [136, 36] on span "[DATE] - [DATE]" at bounding box center [139, 34] width 40 height 8
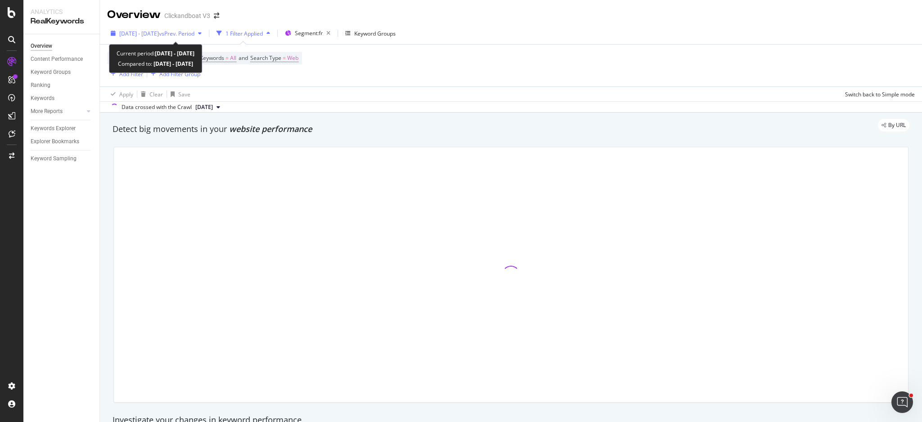
click at [121, 31] on span "[DATE] - [DATE]" at bounding box center [139, 34] width 40 height 8
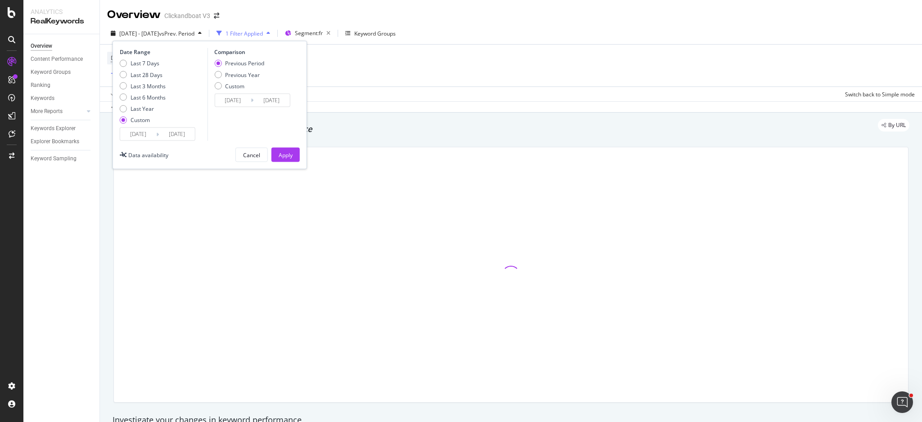
click at [360, 124] on div "By URL" at bounding box center [505, 125] width 805 height 13
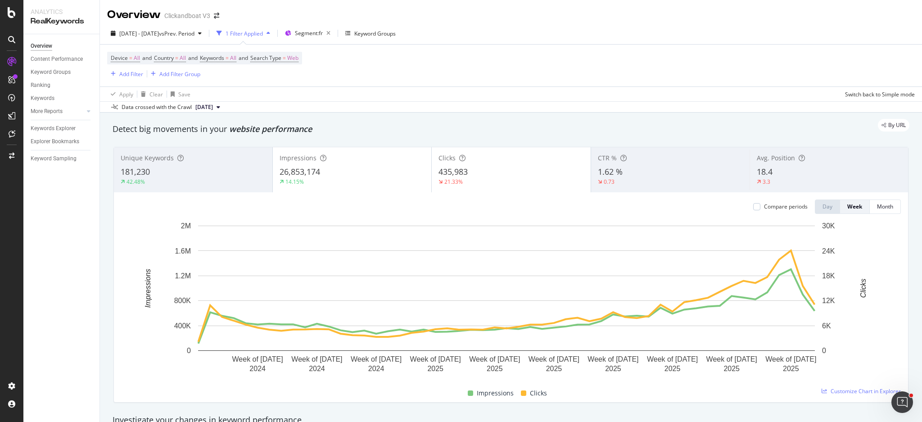
click at [431, 126] on div "By URL" at bounding box center [505, 125] width 805 height 13
